Goal: Information Seeking & Learning: Learn about a topic

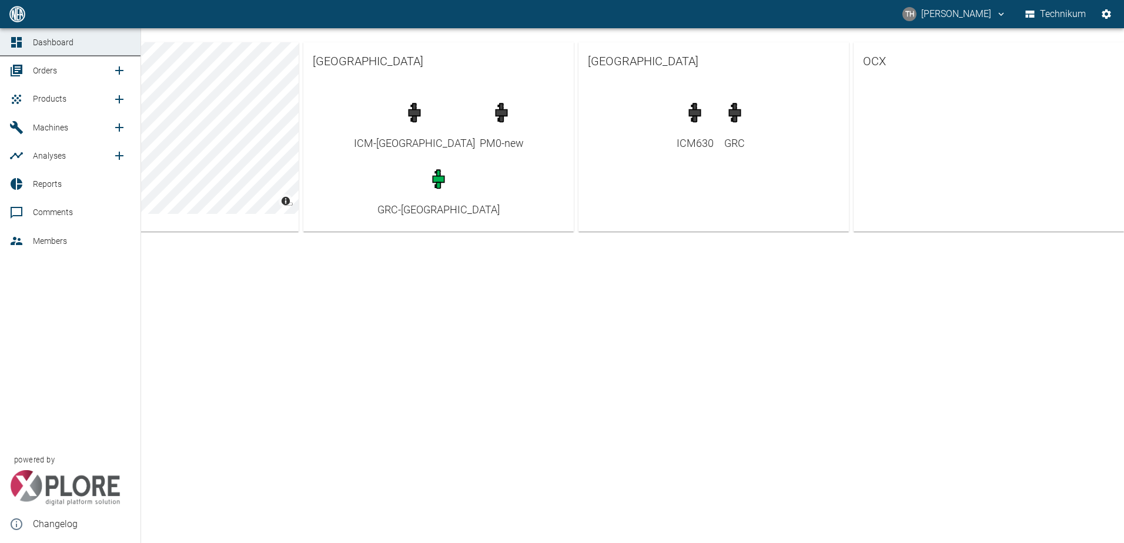
click at [31, 130] on link "Machines" at bounding box center [70, 127] width 141 height 28
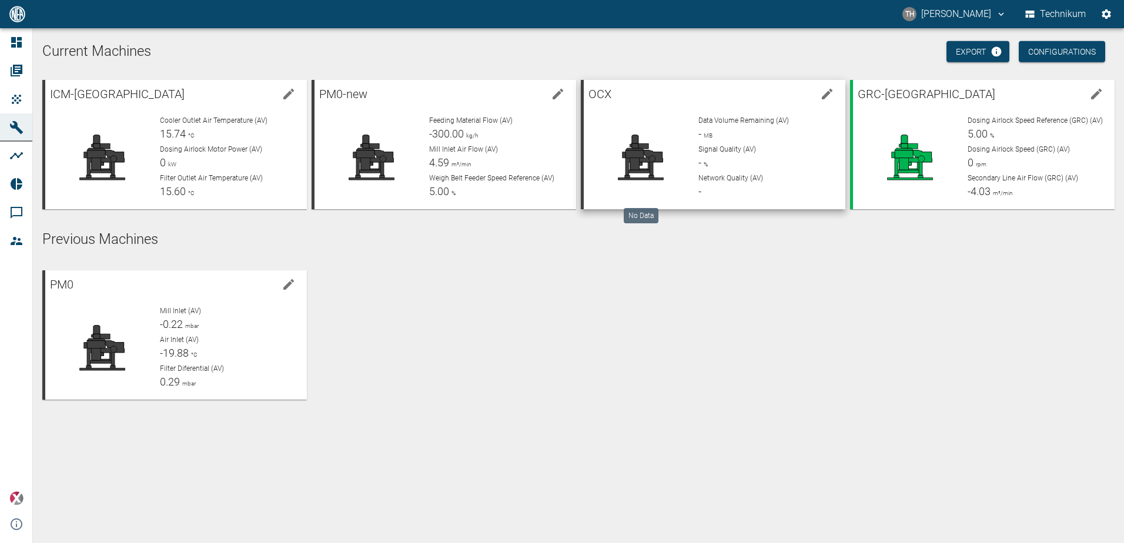
click at [688, 153] on div at bounding box center [641, 157] width 96 height 85
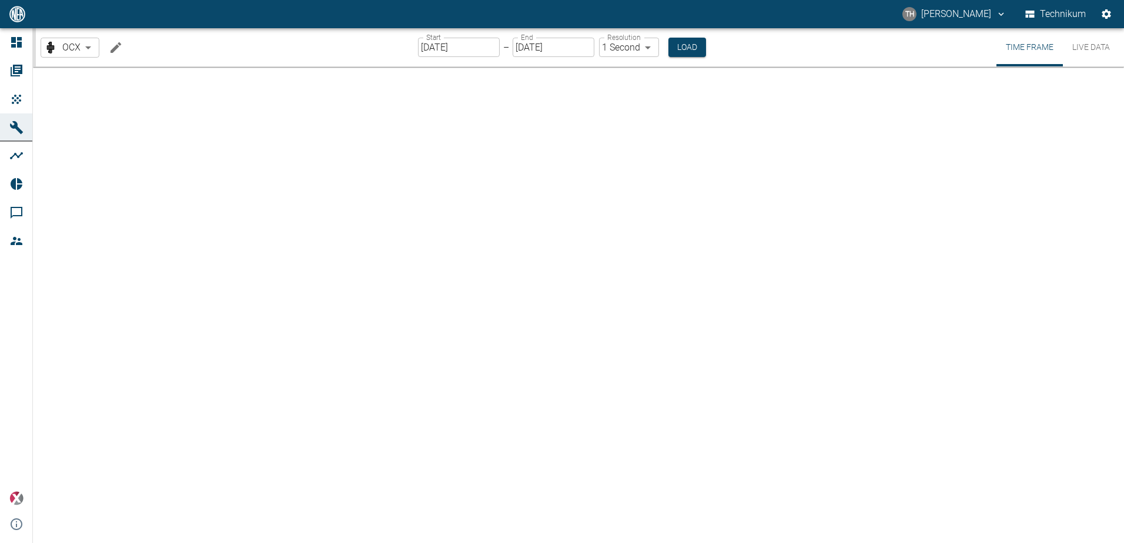
type input "2min"
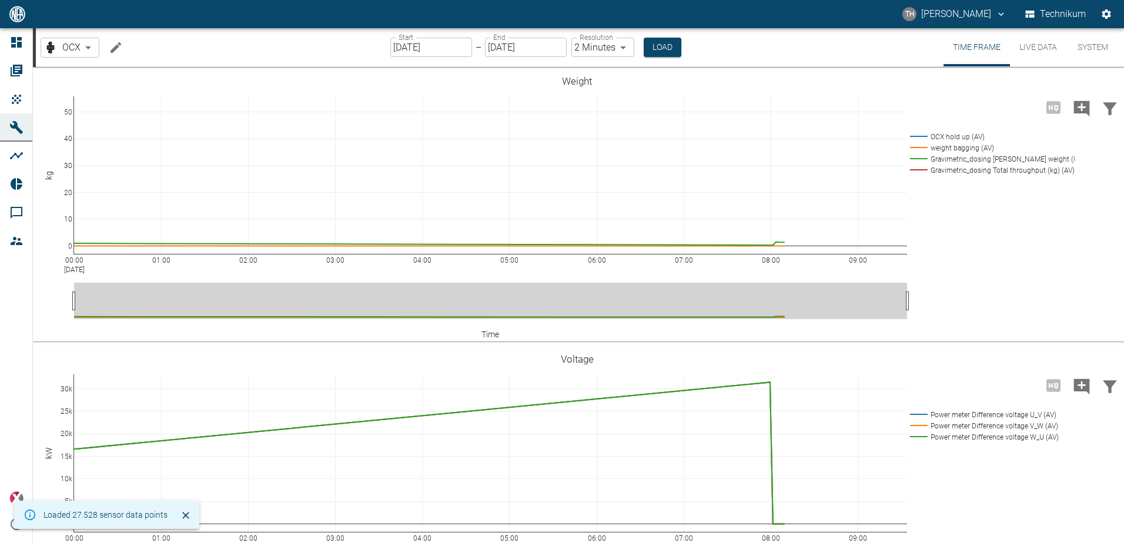
click at [1037, 51] on button "Live Data" at bounding box center [1038, 47] width 56 height 38
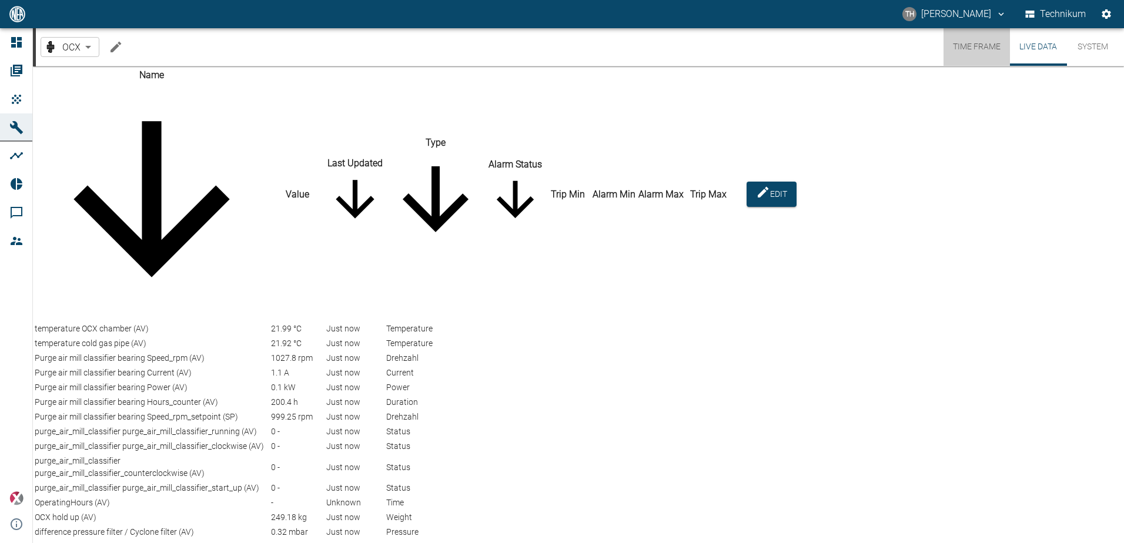
click at [988, 45] on button "Time Frame" at bounding box center [977, 47] width 66 height 38
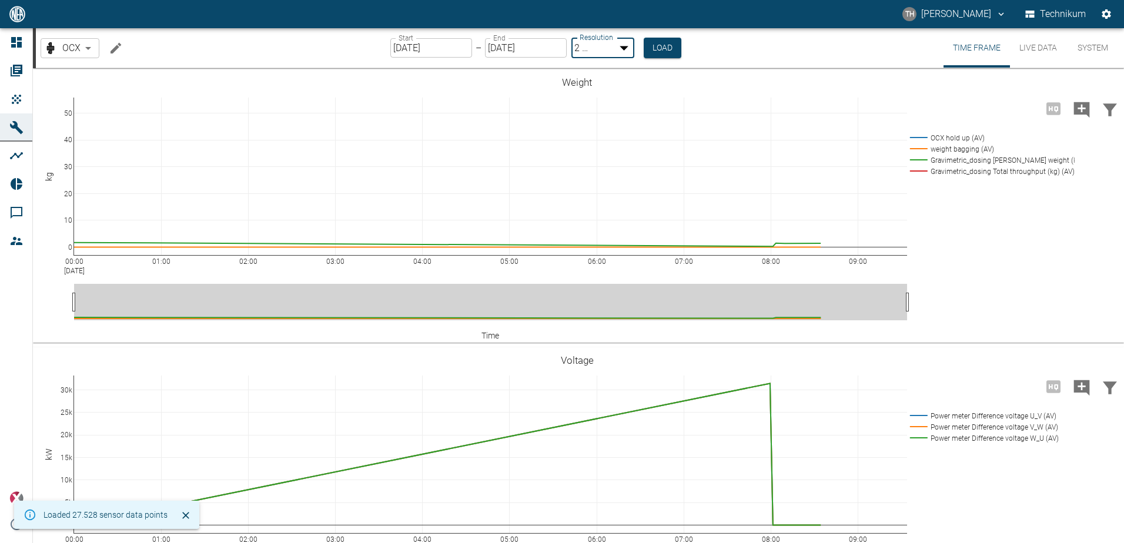
click at [624, 49] on body "TH [PERSON_NAME] Technikum Dashboard Orders Products Machines Analyses Reports …" at bounding box center [562, 271] width 1124 height 543
type input "1sec"
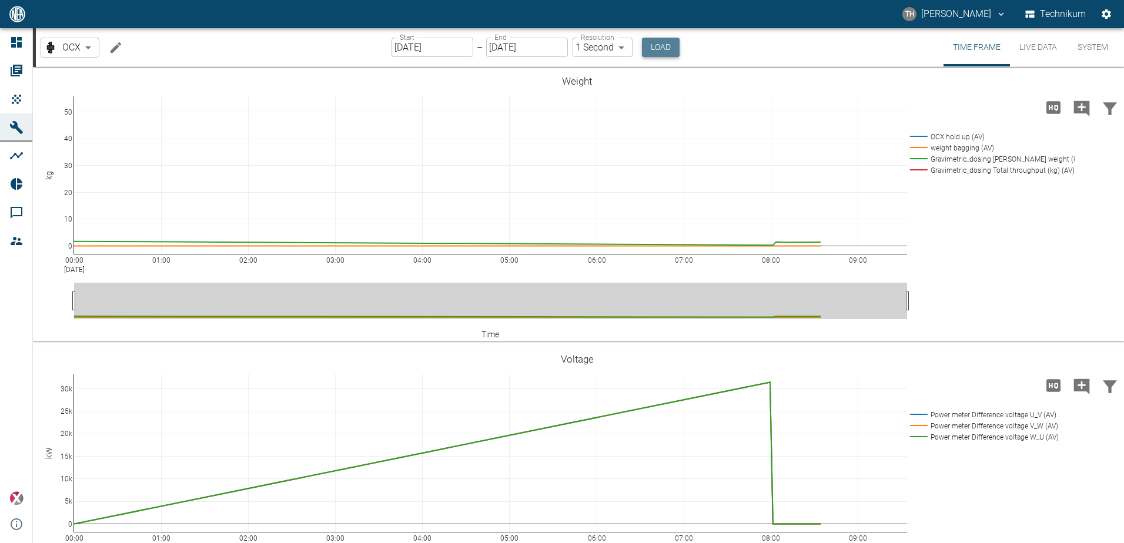
click at [656, 53] on button "Load" at bounding box center [661, 47] width 38 height 19
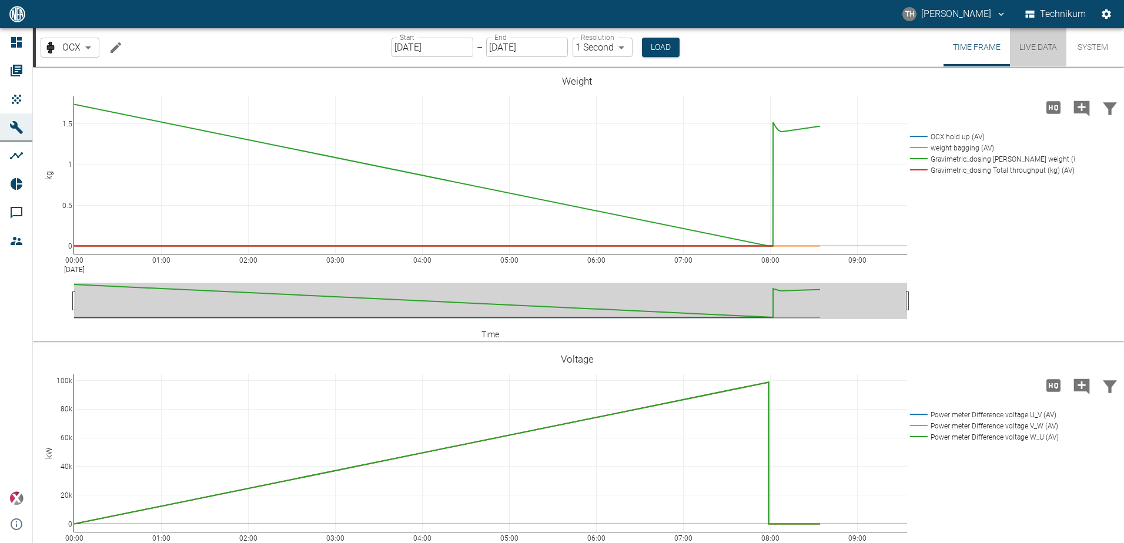
click at [1045, 49] on button "Live Data" at bounding box center [1038, 47] width 56 height 38
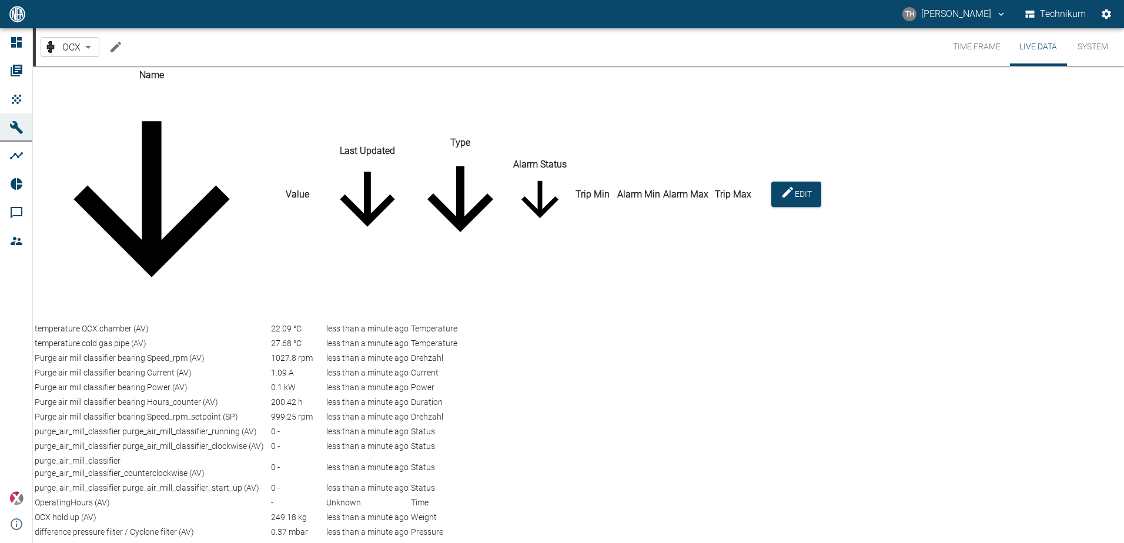
scroll to position [2374, 0]
click at [76, 88] on icon "sort-name" at bounding box center [152, 199] width 234 height 234
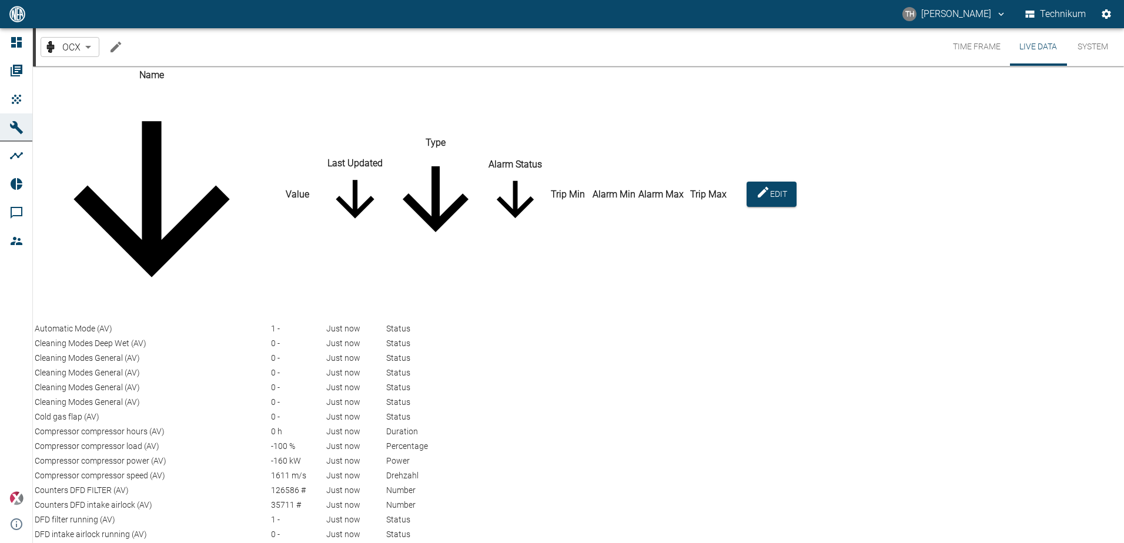
scroll to position [1022, 0]
drag, startPoint x: 302, startPoint y: 425, endPoint x: 268, endPoint y: 427, distance: 33.6
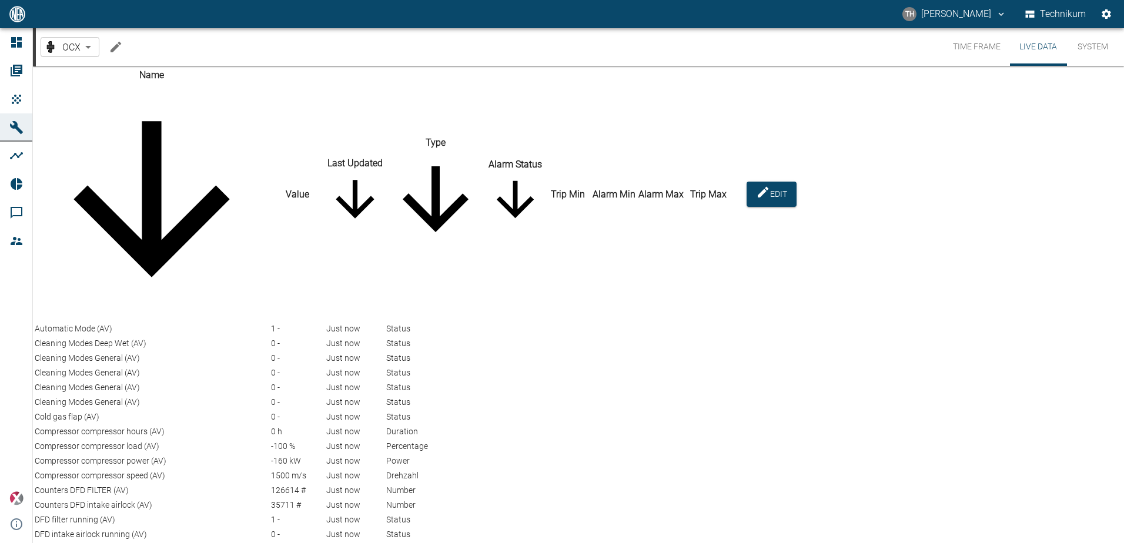
drag, startPoint x: 268, startPoint y: 427, endPoint x: 337, endPoint y: 427, distance: 69.4
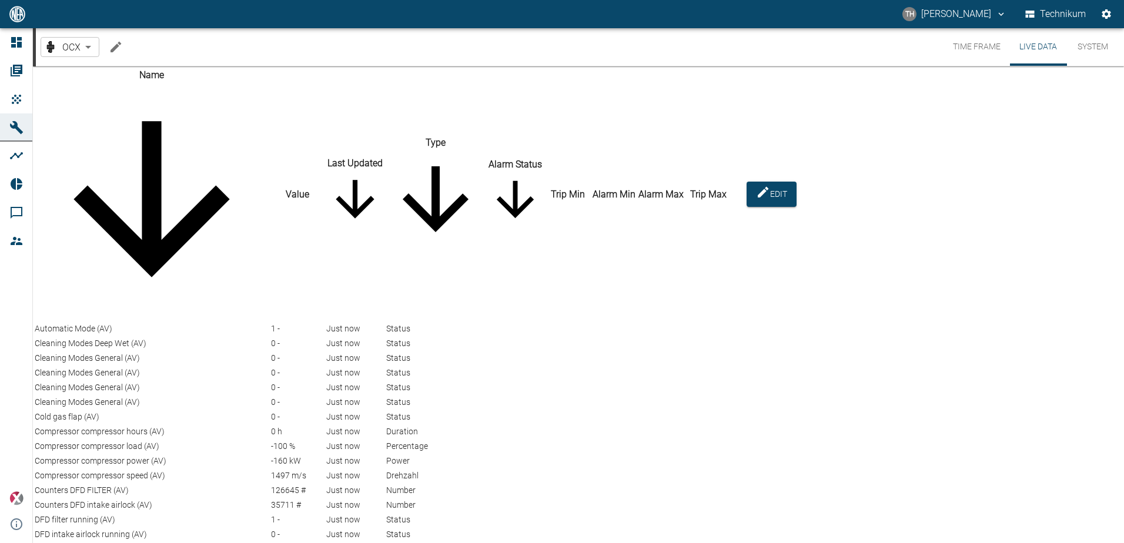
scroll to position [0, 0]
click at [976, 49] on button "Time Frame" at bounding box center [977, 47] width 66 height 38
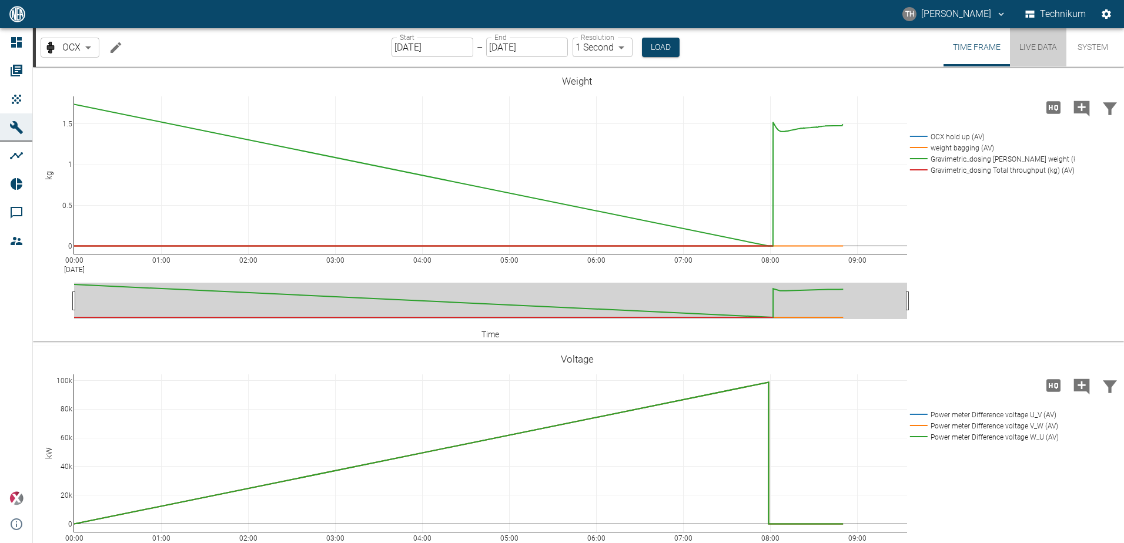
click at [1028, 52] on button "Live Data" at bounding box center [1038, 47] width 56 height 38
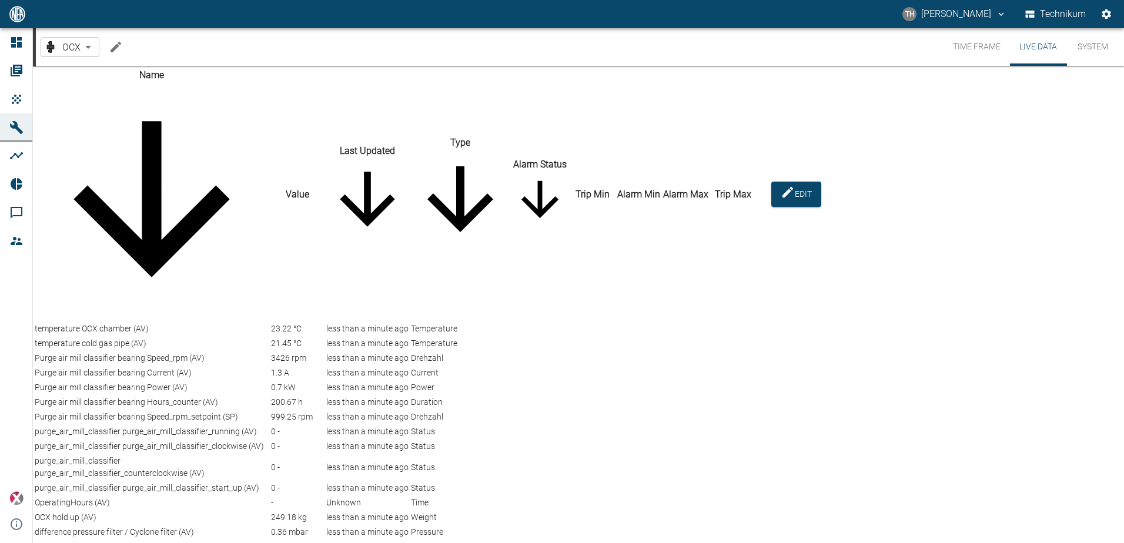
click at [75, 91] on icon "sort-name" at bounding box center [152, 199] width 234 height 234
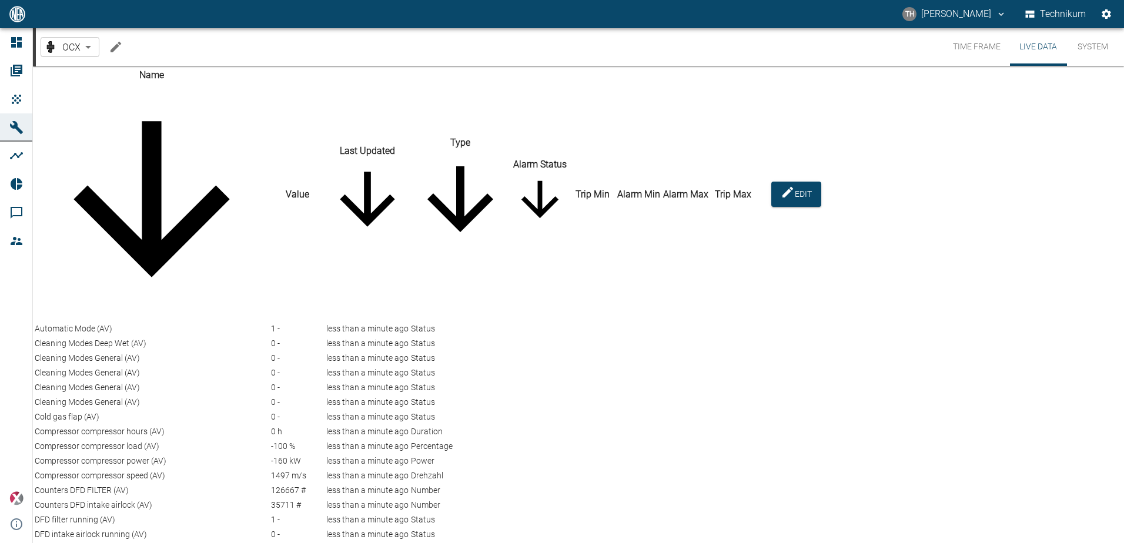
scroll to position [1081, 0]
click at [121, 49] on icon "Edit machine" at bounding box center [116, 47] width 14 height 14
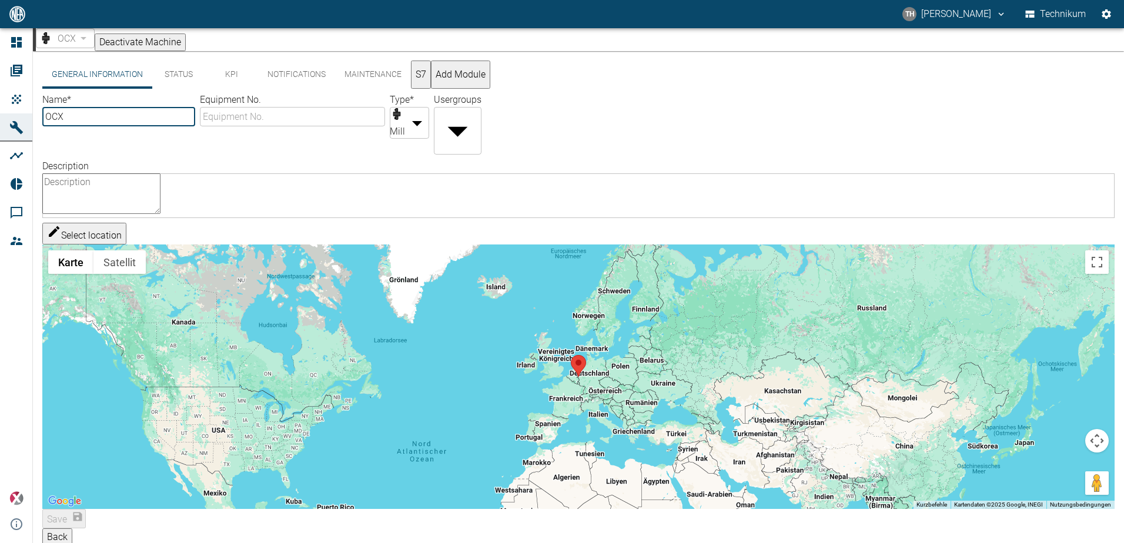
click at [431, 79] on button "S7" at bounding box center [421, 75] width 20 height 28
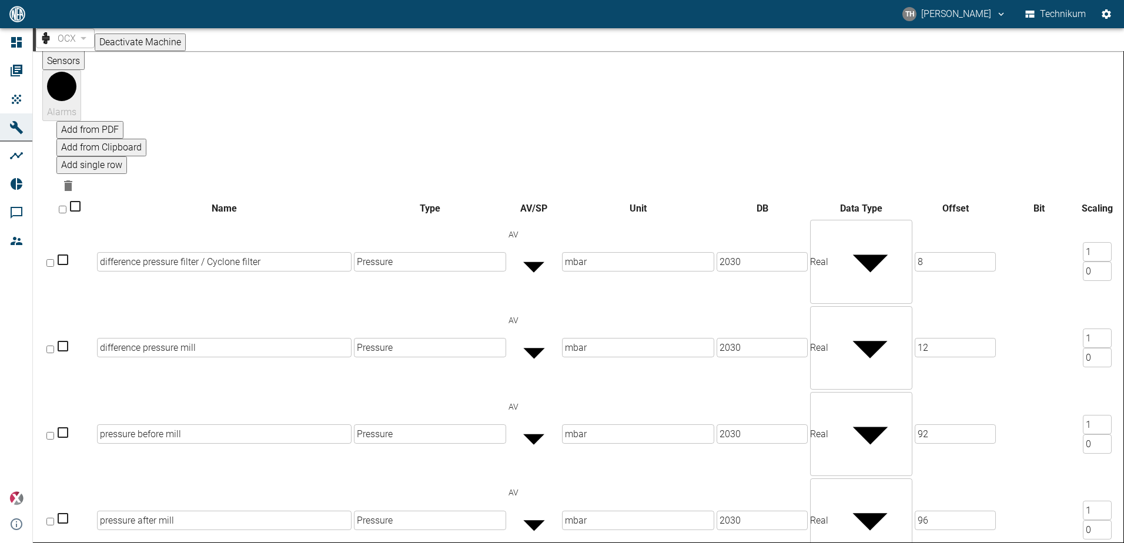
scroll to position [0, 0]
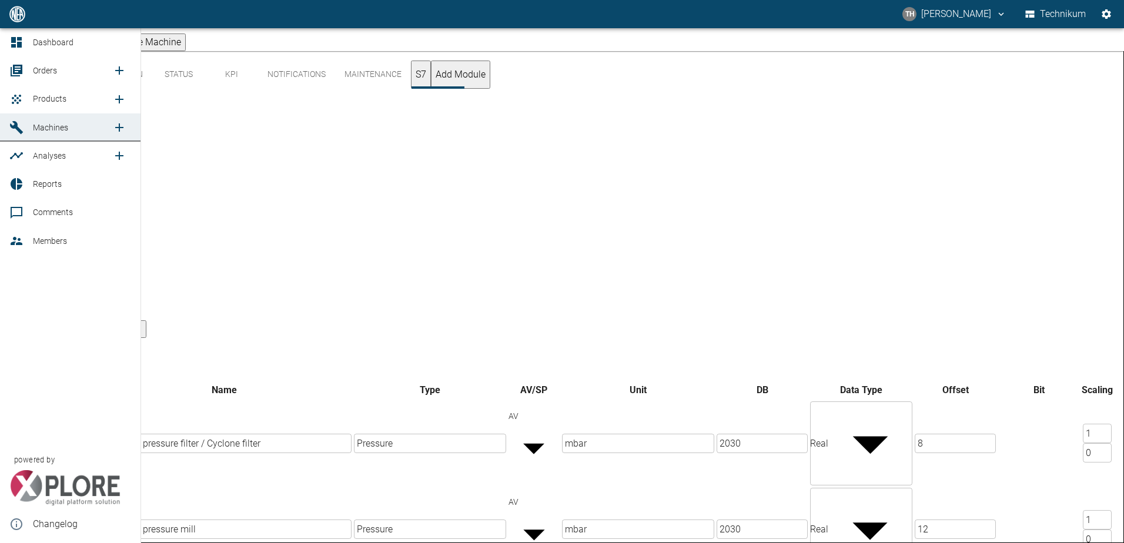
click at [15, 130] on icon at bounding box center [16, 128] width 14 height 14
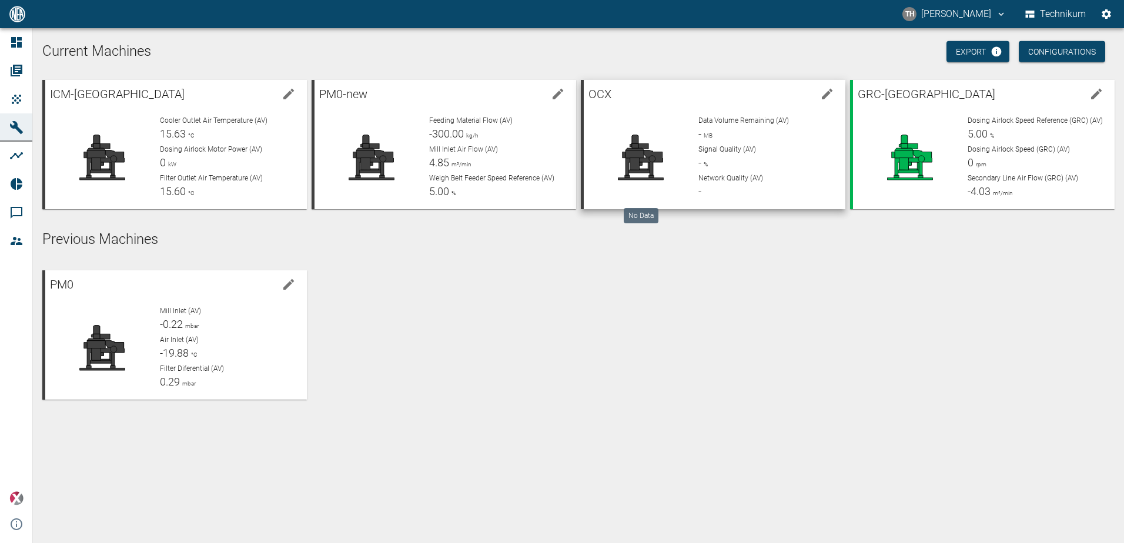
click at [680, 121] on div at bounding box center [641, 157] width 96 height 85
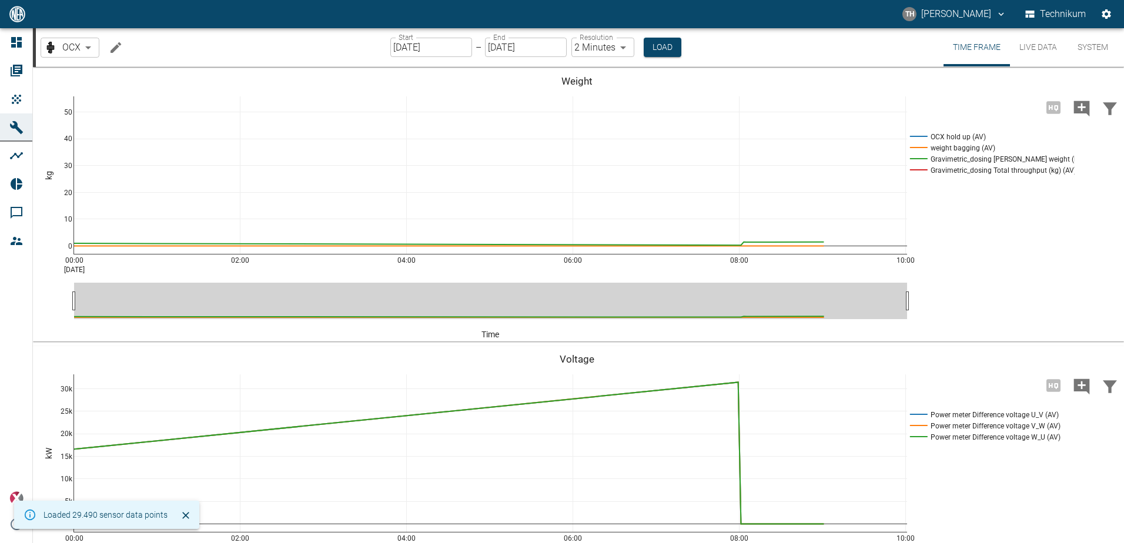
click at [623, 45] on body "TH [PERSON_NAME] Technikum Dashboard Orders Products Machines Analyses Reports …" at bounding box center [562, 271] width 1124 height 543
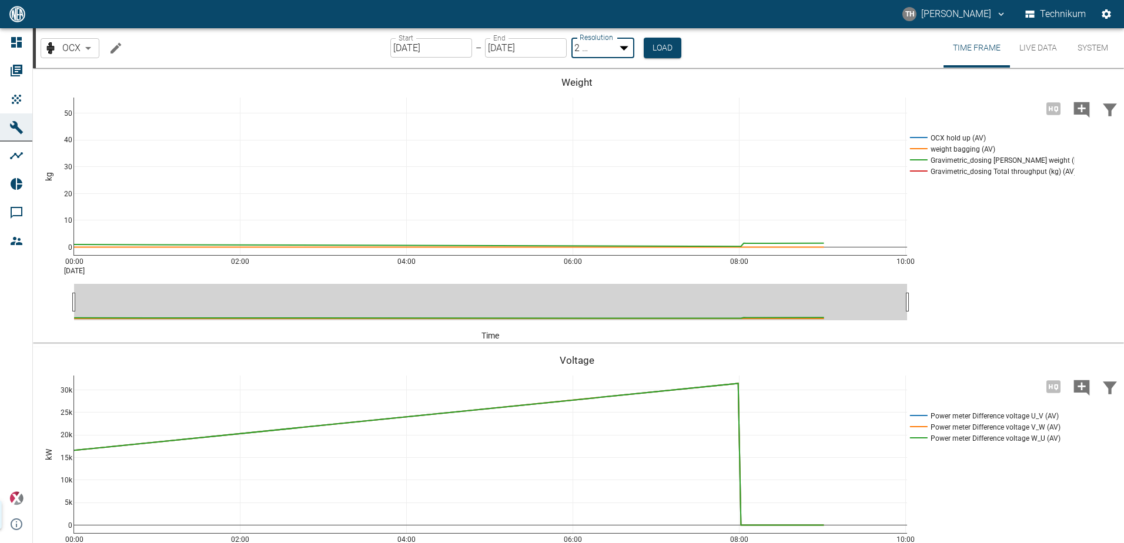
click at [617, 543] on div at bounding box center [562, 553] width 1124 height 0
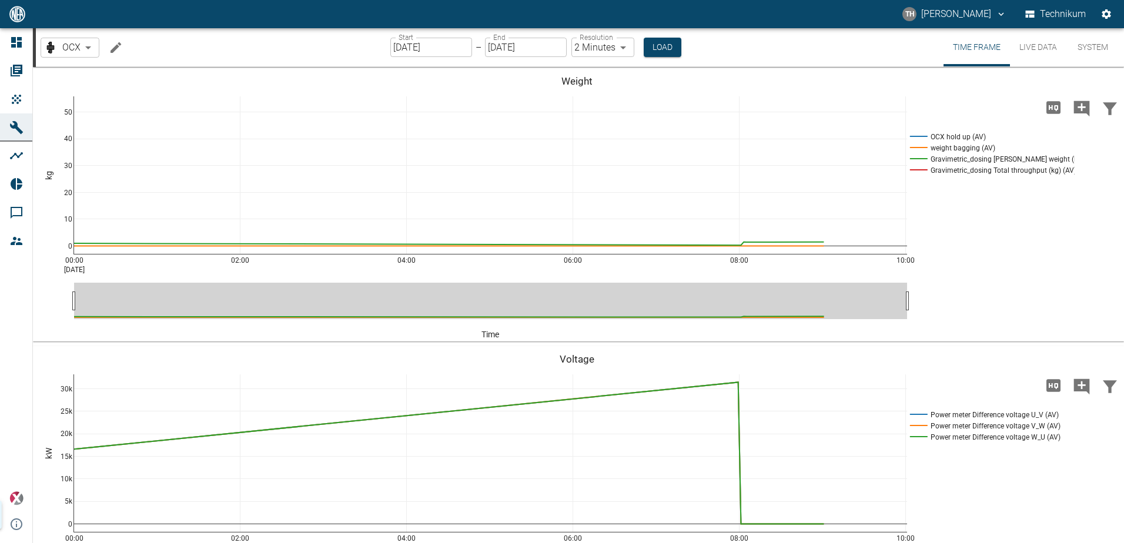
click at [620, 46] on body "TH [PERSON_NAME] Technikum Dashboard Orders Products Machines Analyses Reports …" at bounding box center [562, 271] width 1124 height 543
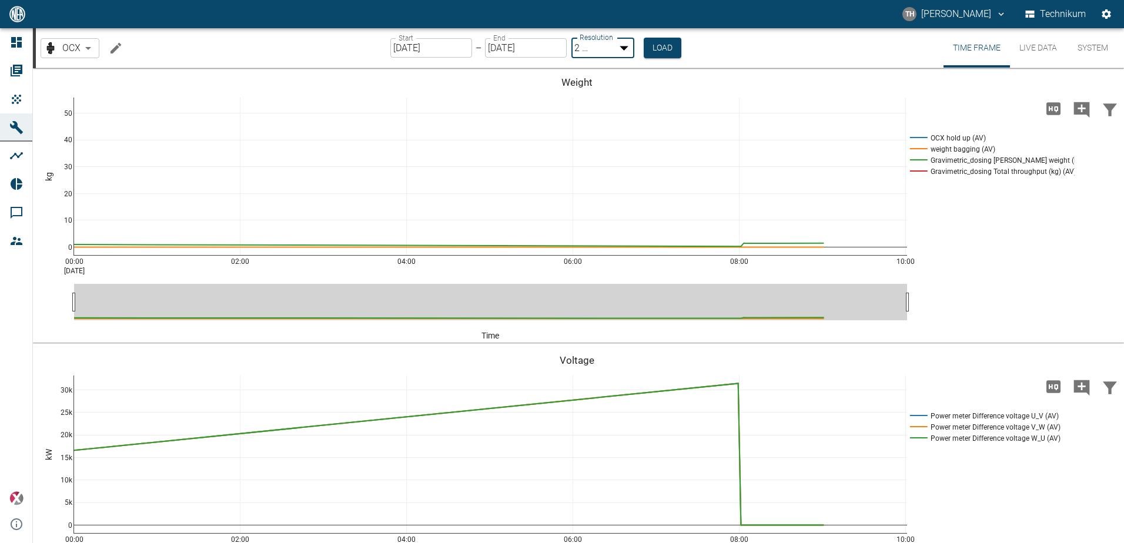
type input "1sec"
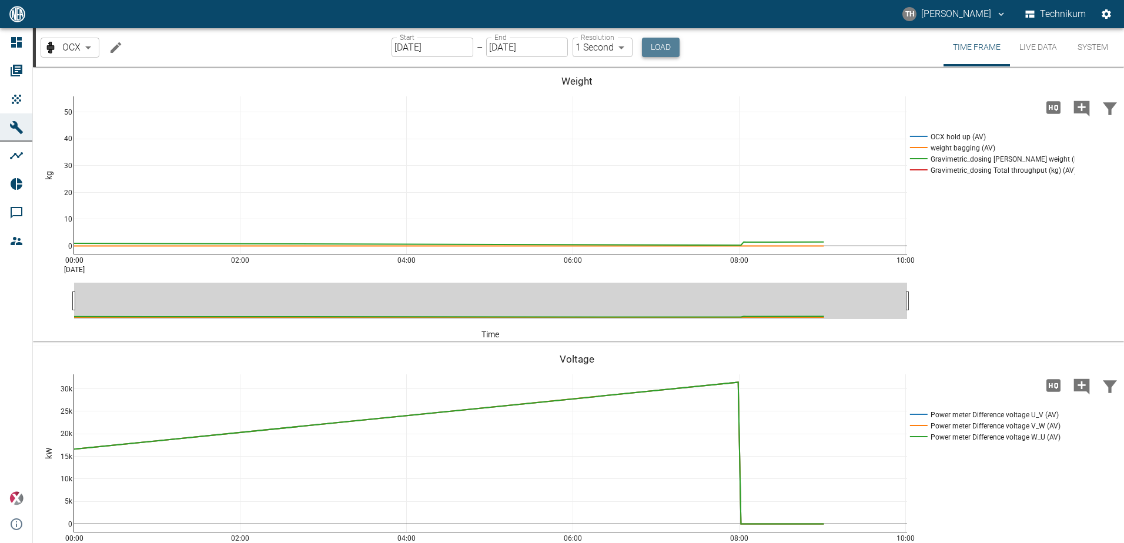
click at [660, 51] on button "Load" at bounding box center [661, 47] width 38 height 19
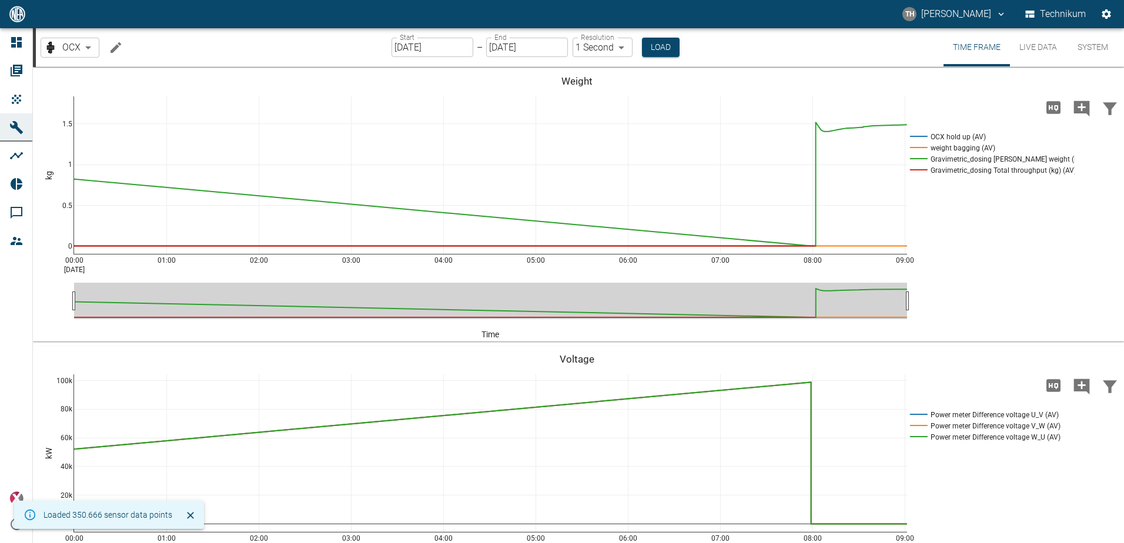
click at [1038, 48] on button "Live Data" at bounding box center [1038, 47] width 56 height 38
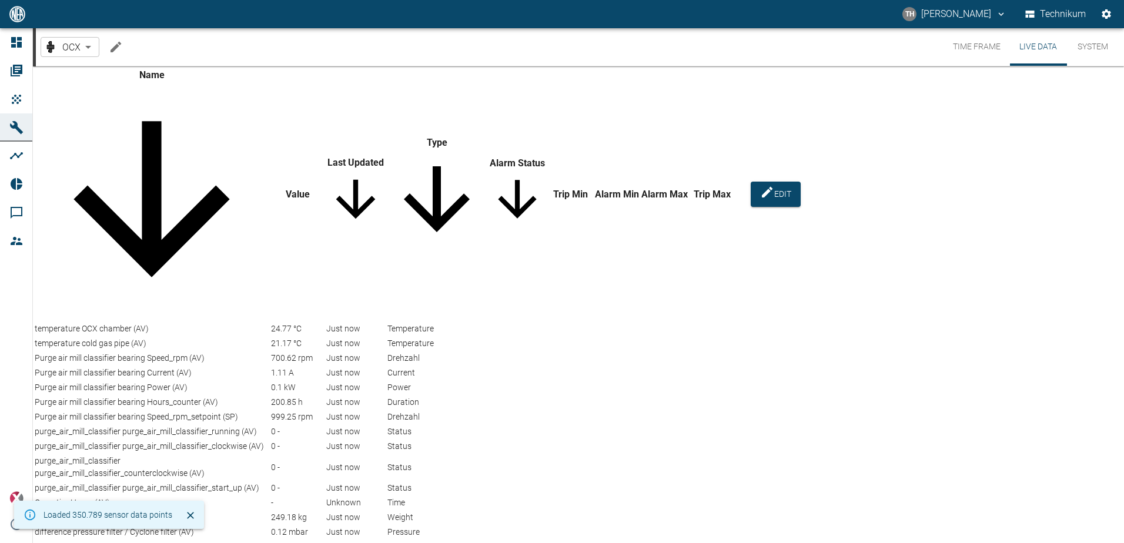
click at [73, 88] on icon "sort-name" at bounding box center [152, 199] width 234 height 234
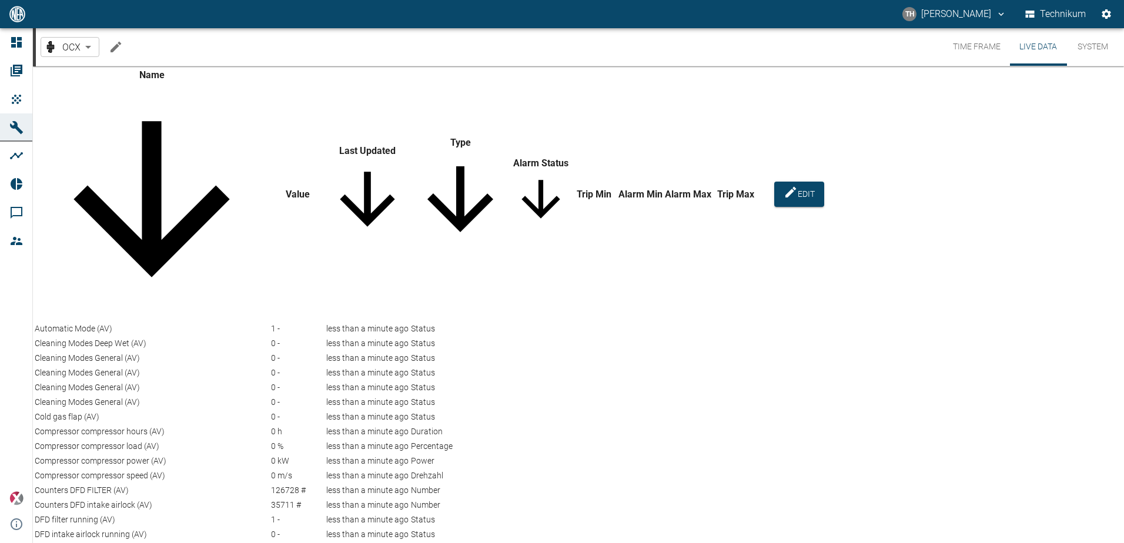
scroll to position [2058, 0]
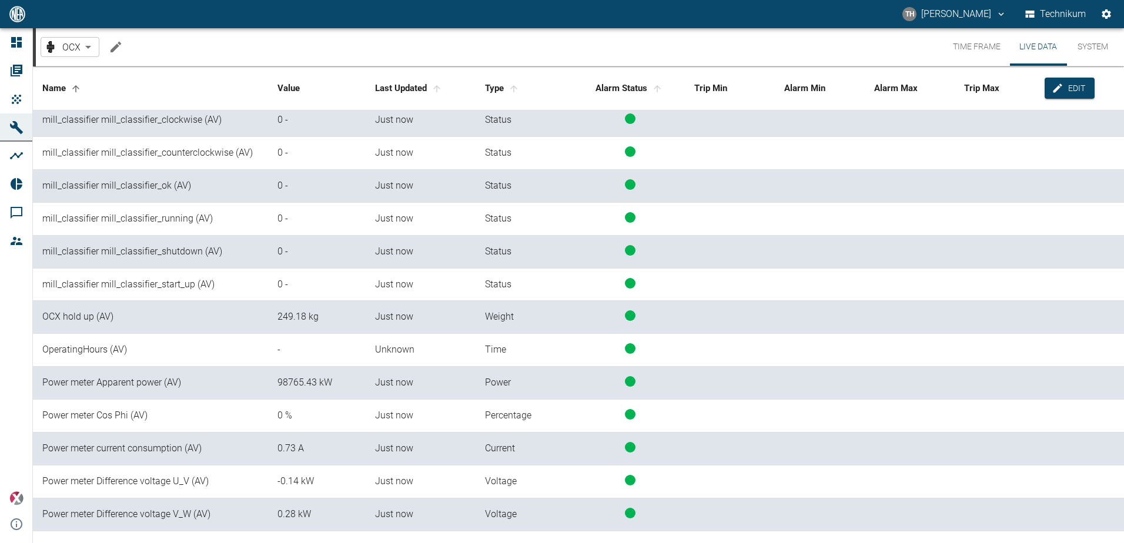
scroll to position [1705, 0]
